Goal: Task Accomplishment & Management: Use online tool/utility

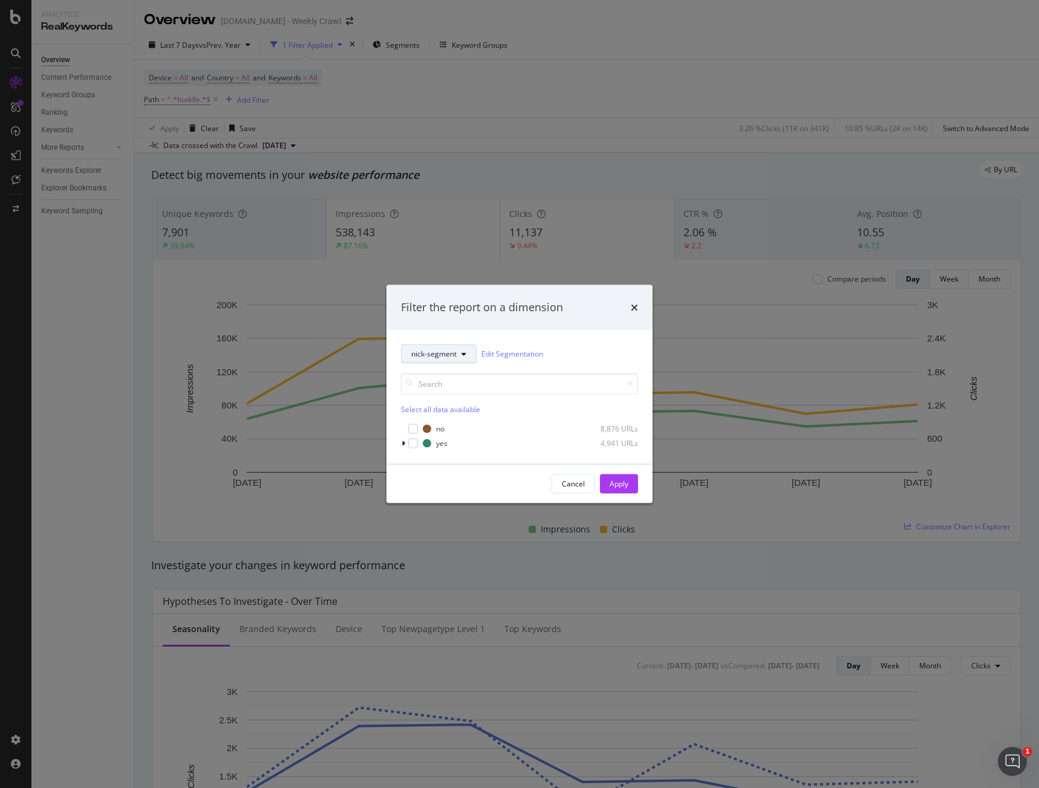
click at [469, 356] on button "nick-segment" at bounding box center [439, 353] width 76 height 19
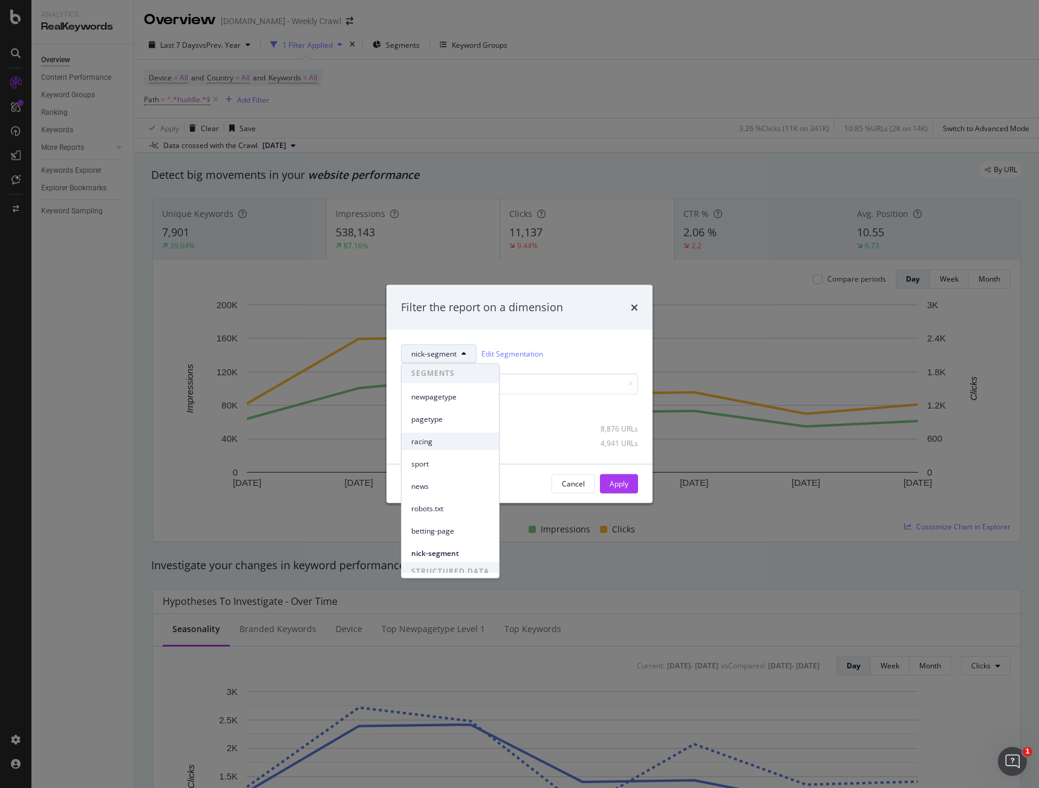
click at [449, 440] on span "racing" at bounding box center [450, 442] width 78 height 11
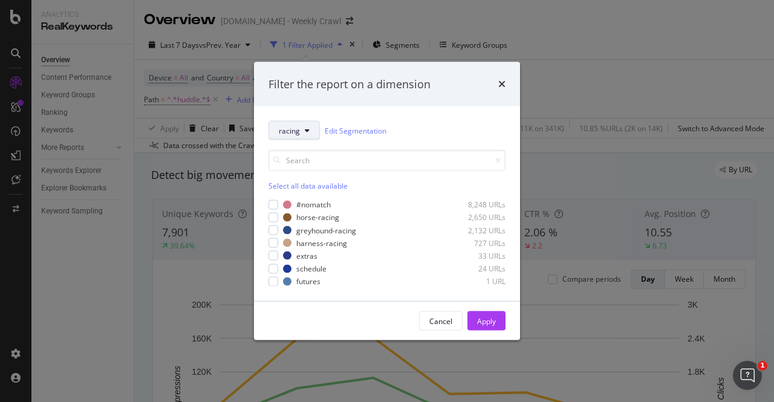
click at [298, 124] on button "racing" at bounding box center [293, 130] width 51 height 19
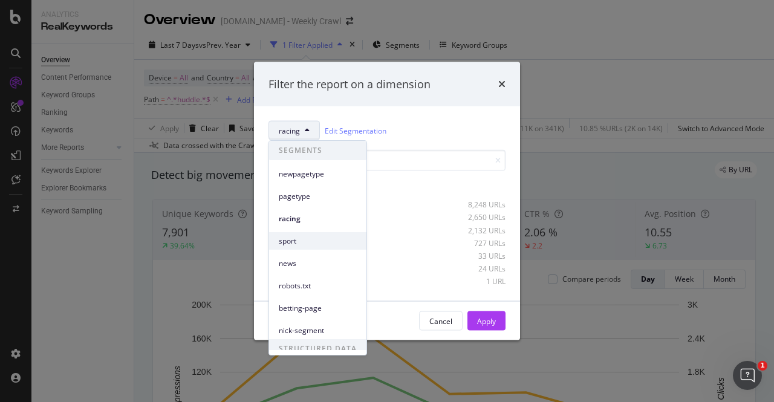
click at [323, 248] on div "sport" at bounding box center [317, 241] width 97 height 18
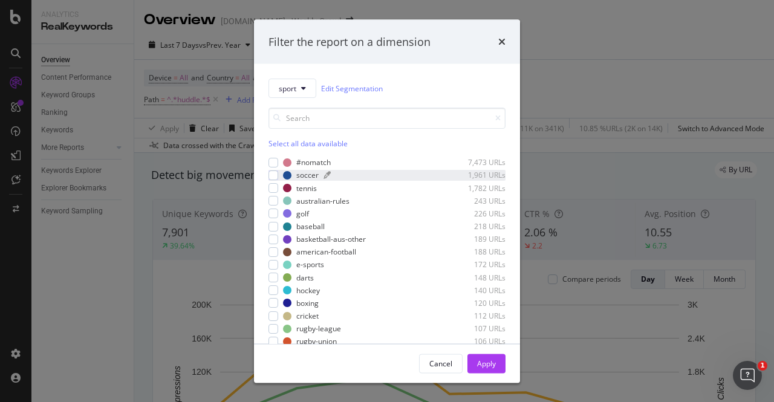
click at [383, 178] on div "modal" at bounding box center [382, 175] width 118 height 7
click at [304, 176] on div "soccer" at bounding box center [307, 175] width 22 height 10
click at [324, 172] on icon "modal" at bounding box center [326, 175] width 7 height 7
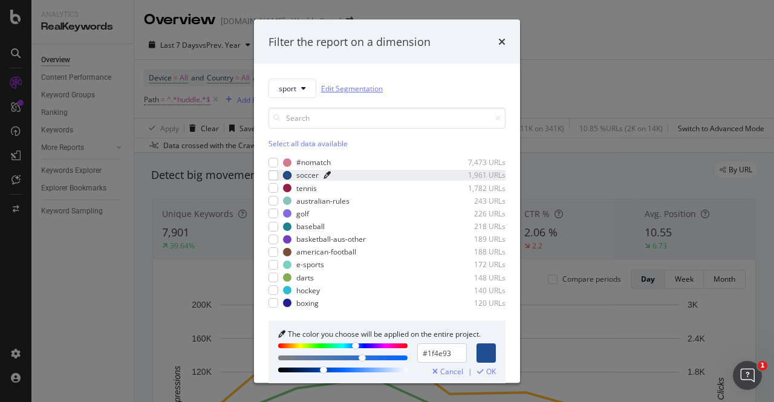
click at [357, 84] on link "Edit Segmentation" at bounding box center [352, 88] width 62 height 13
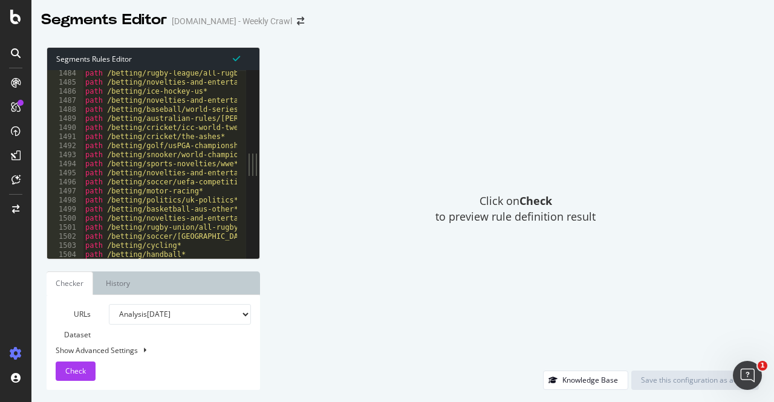
scroll to position [13377, 0]
